Goal: Information Seeking & Learning: Understand process/instructions

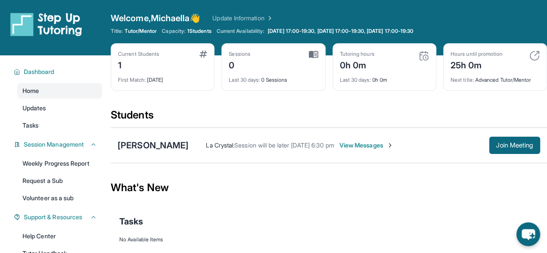
click at [340, 145] on span "View Messages" at bounding box center [367, 145] width 54 height 9
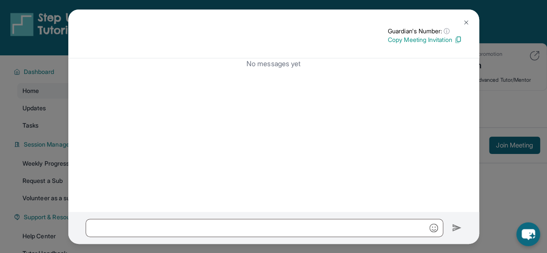
click at [467, 21] on img at bounding box center [466, 22] width 7 height 7
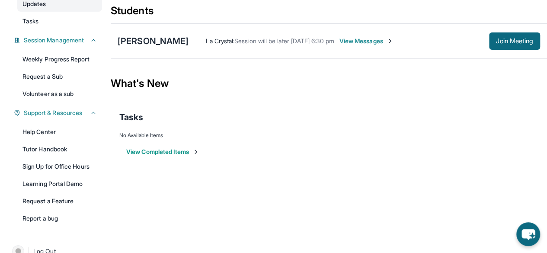
scroll to position [120, 0]
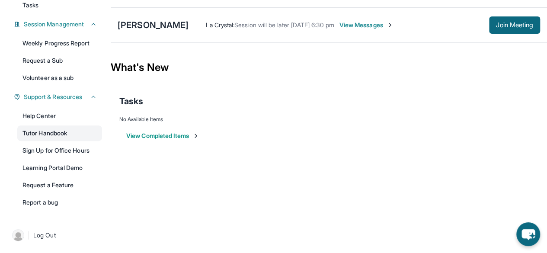
click at [67, 140] on link "Tutor Handbook" at bounding box center [59, 133] width 85 height 16
click at [54, 170] on link "Learning Portal Demo" at bounding box center [59, 168] width 85 height 16
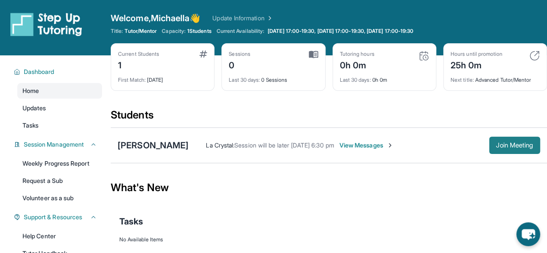
click at [499, 147] on span "Join Meeting" at bounding box center [514, 145] width 37 height 5
click at [148, 148] on div "[PERSON_NAME]" at bounding box center [153, 145] width 71 height 12
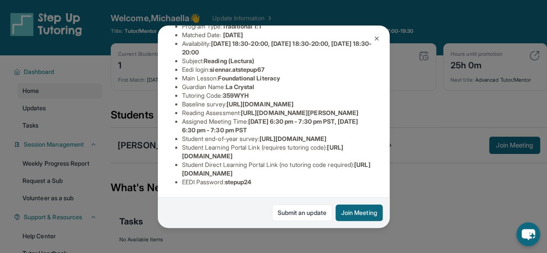
scroll to position [145, 322]
drag, startPoint x: 183, startPoint y: 81, endPoint x: 329, endPoint y: 99, distance: 147.3
click at [329, 99] on div "[PERSON_NAME] Guardian: La Crystal Student Information [URL][DOMAIN_NAME] Prefe…" at bounding box center [274, 127] width 232 height 202
copy span "[URL][DOMAIN_NAME]"
click at [376, 37] on img at bounding box center [376, 38] width 7 height 7
